Goal: Browse casually: Explore the website without a specific task or goal

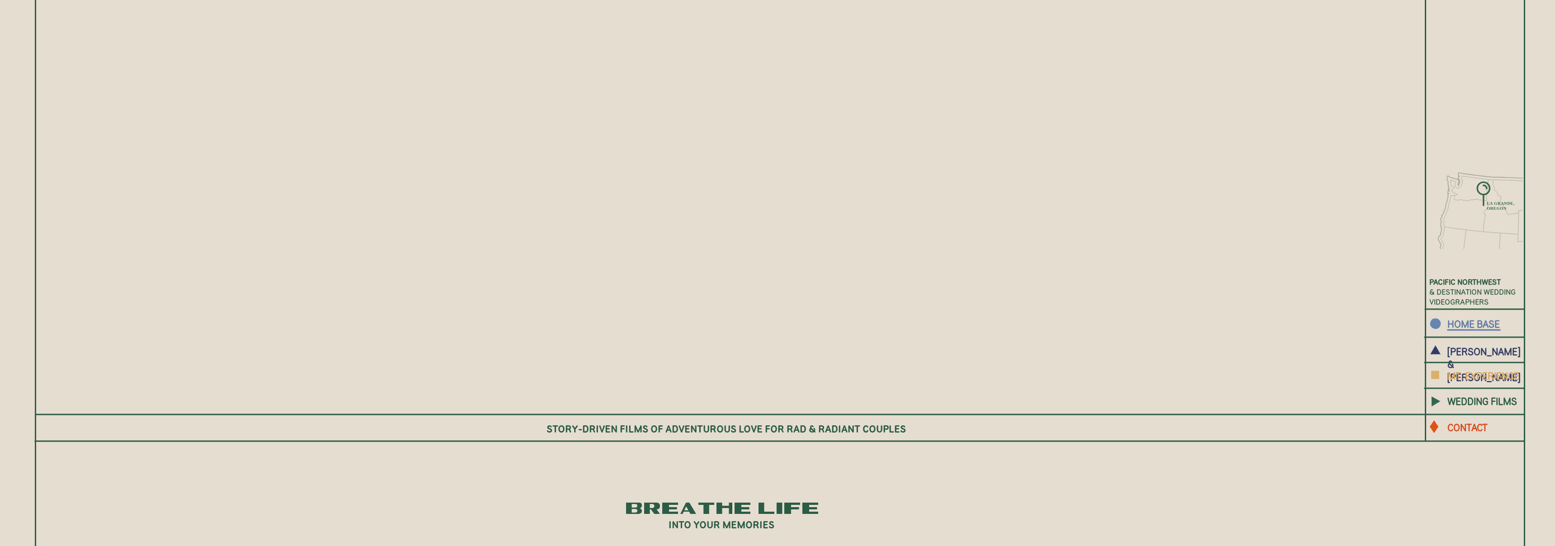
scroll to position [100, 0]
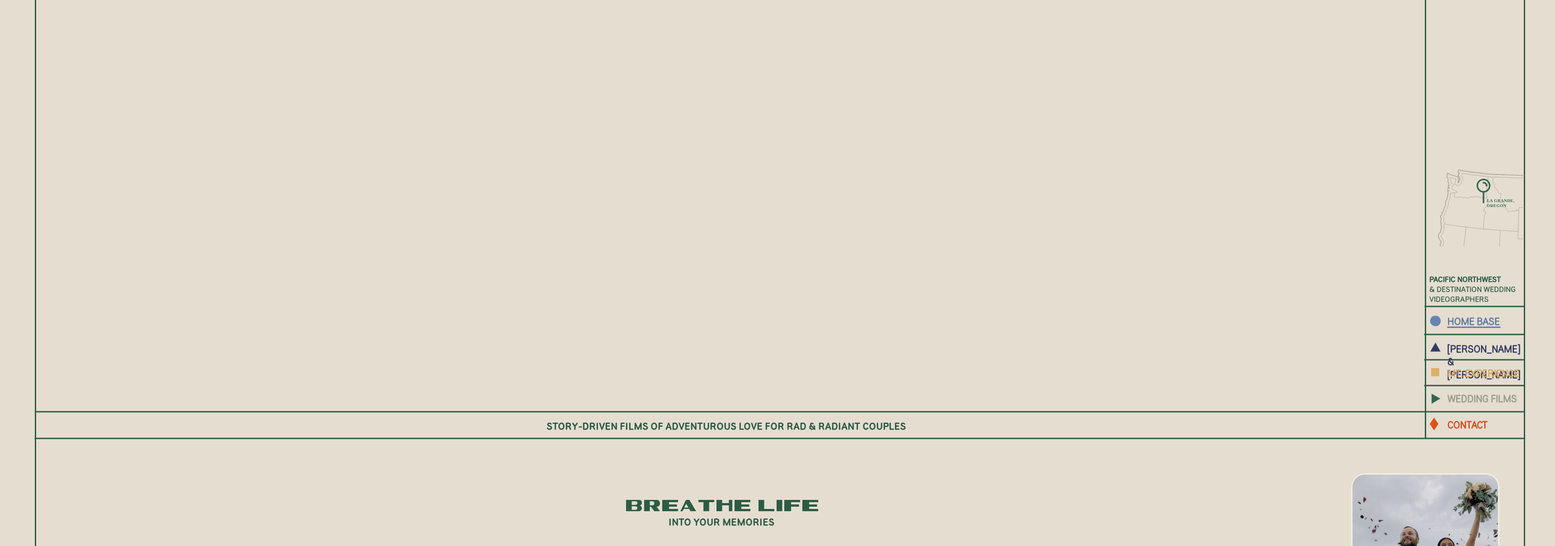
click at [1502, 402] on b "WEDDING FILMS" at bounding box center [1482, 398] width 70 height 12
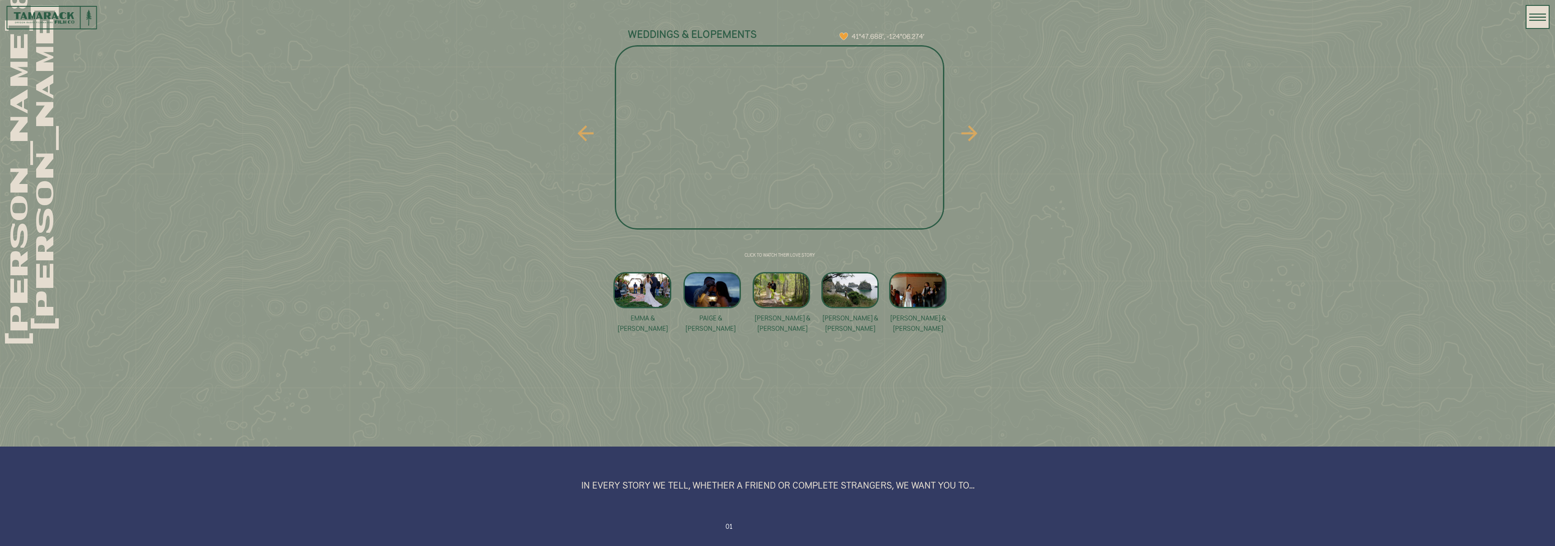
scroll to position [721, 0]
click at [583, 128] on icon at bounding box center [586, 132] width 16 height 16
click at [587, 131] on icon at bounding box center [586, 132] width 24 height 41
click at [585, 132] on icon at bounding box center [586, 132] width 16 height 16
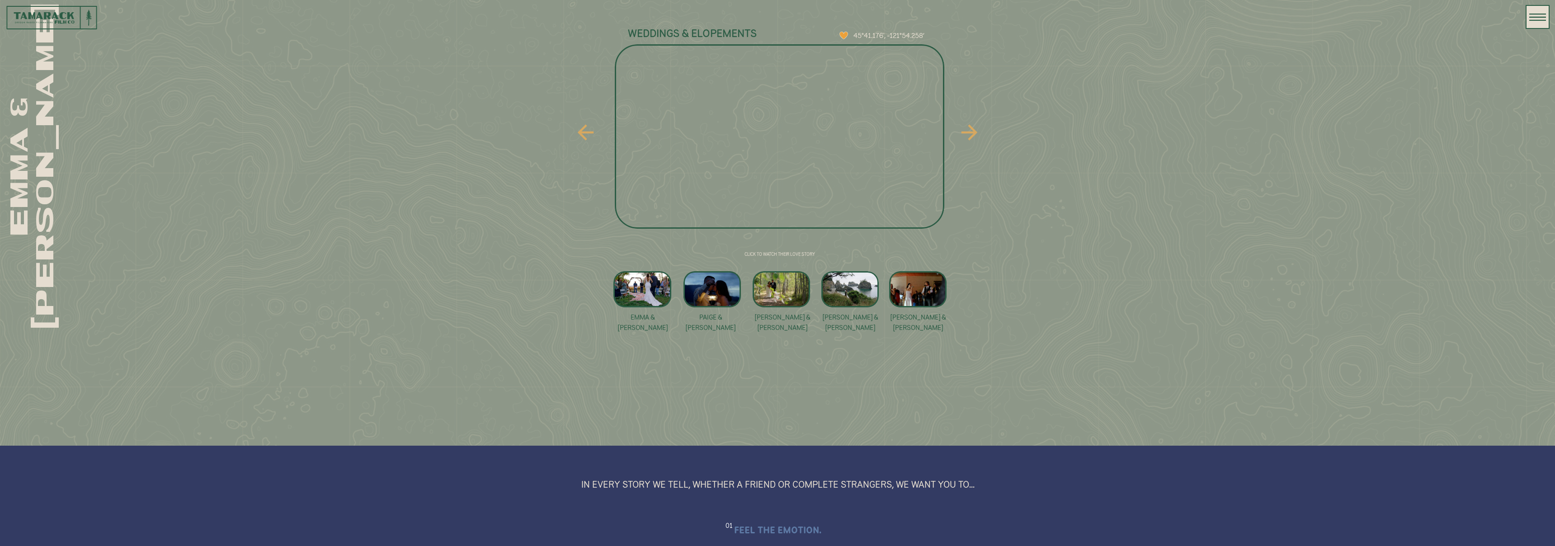
click at [585, 132] on icon at bounding box center [586, 132] width 16 height 16
click at [972, 131] on icon at bounding box center [969, 132] width 24 height 41
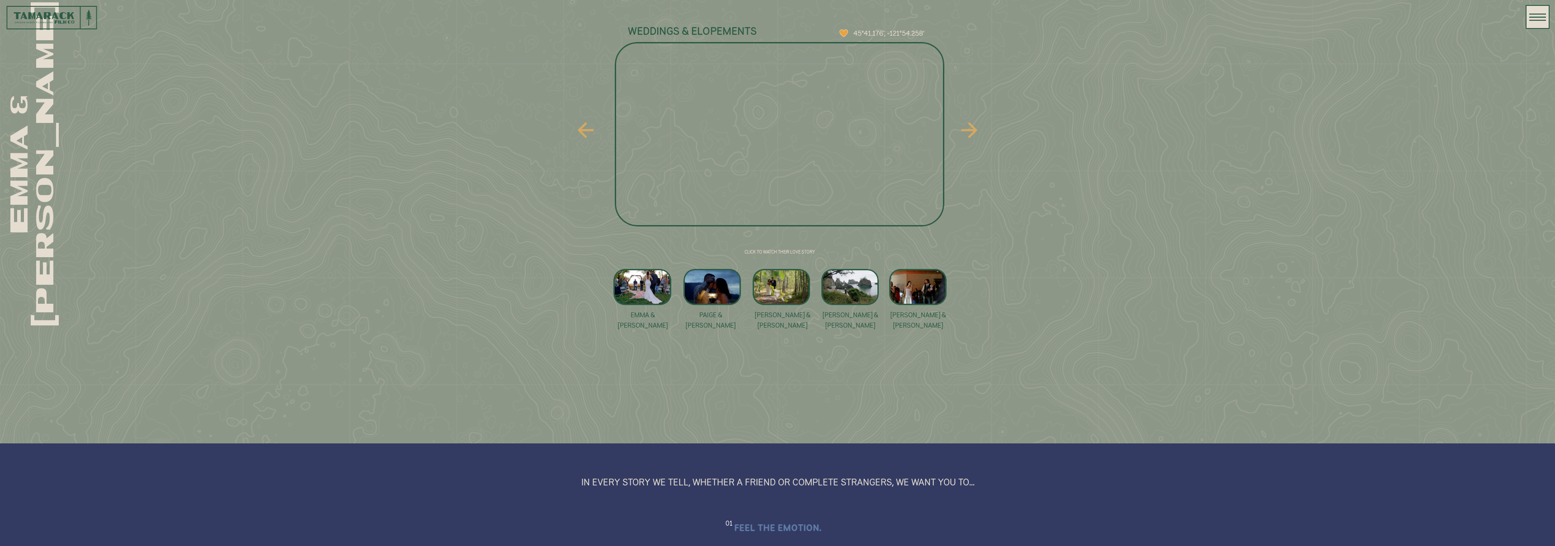
click at [974, 130] on icon at bounding box center [969, 130] width 16 height 16
click at [794, 283] on div at bounding box center [781, 287] width 57 height 36
click at [972, 131] on icon at bounding box center [969, 130] width 16 height 16
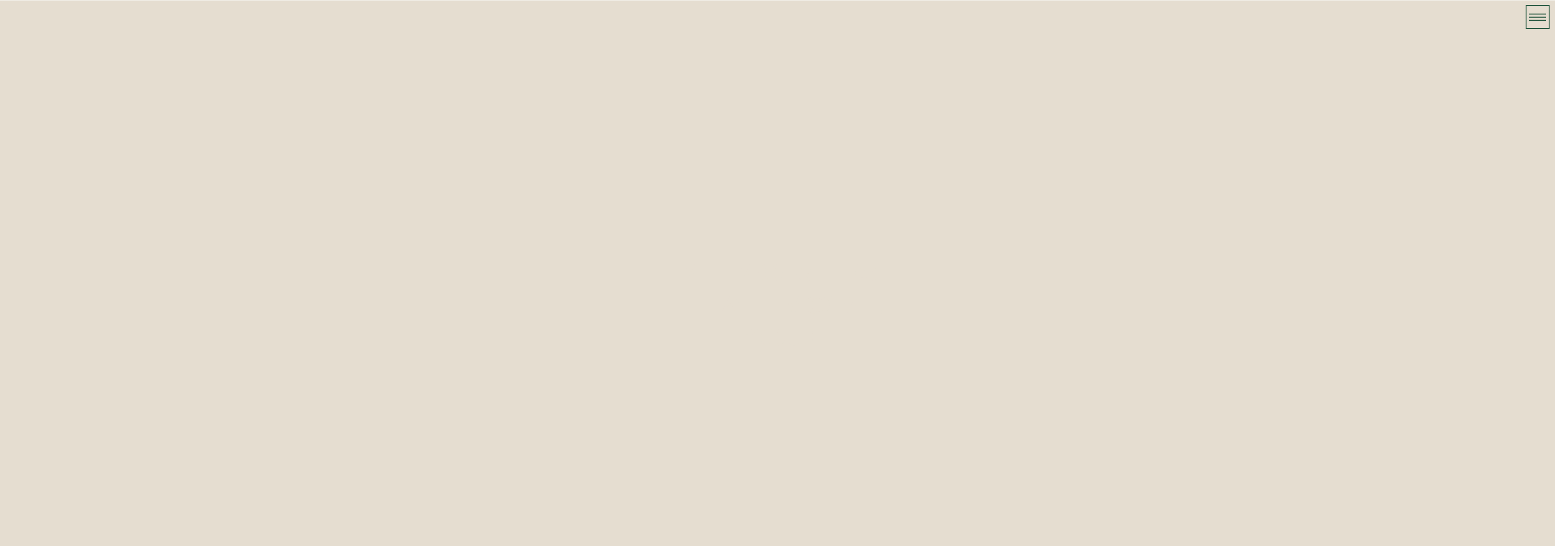
scroll to position [724, 0]
